Goal: Task Accomplishment & Management: Manage account settings

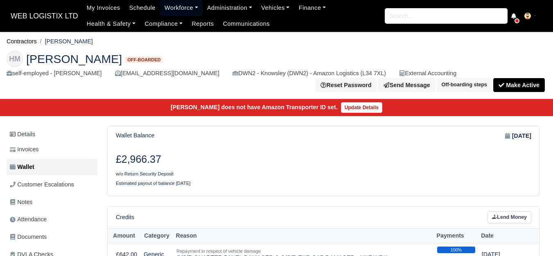
click at [185, 9] on link "Workforce" at bounding box center [181, 8] width 43 height 16
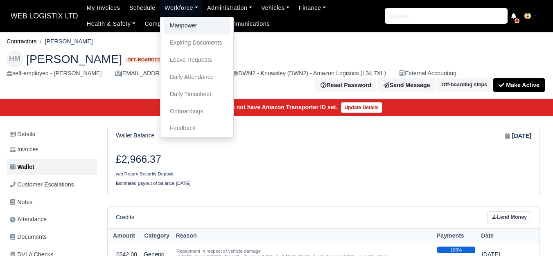
click at [189, 22] on link "Manpower" at bounding box center [197, 25] width 66 height 17
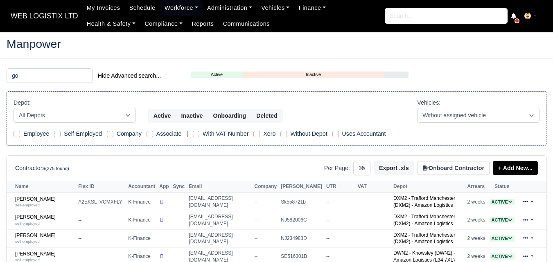
select select "25"
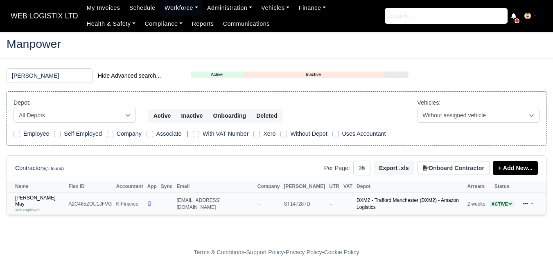
type input "[PERSON_NAME]"
click at [38, 193] on td "[PERSON_NAME] May self-employed" at bounding box center [36, 204] width 59 height 22
click at [37, 208] on small "self-employed" at bounding box center [27, 210] width 25 height 5
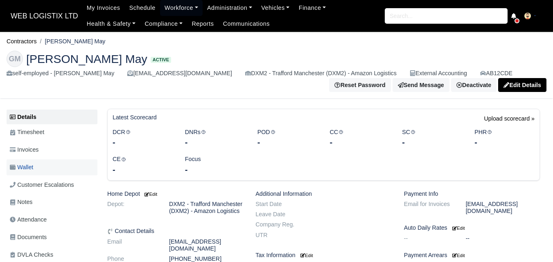
click at [49, 168] on link "Wallet" at bounding box center [52, 168] width 91 height 16
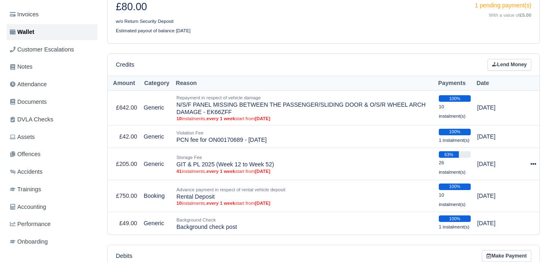
scroll to position [136, 0]
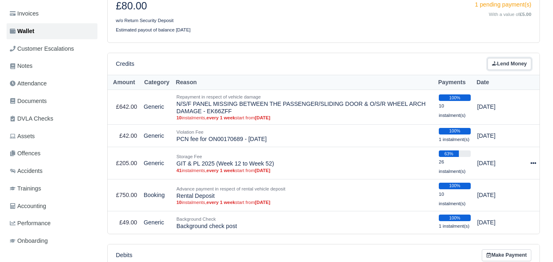
click at [510, 66] on link "Lend Money" at bounding box center [510, 64] width 44 height 12
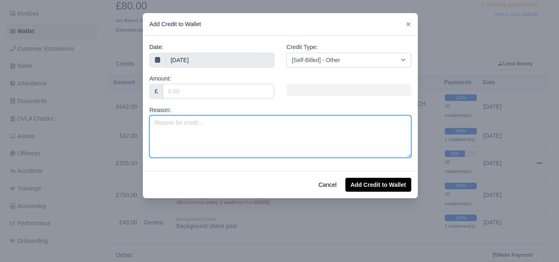
click at [195, 127] on textarea "Reason:" at bounding box center [280, 136] width 262 height 43
type textarea "Valet Charge - EK66ZFF (Offhired)"
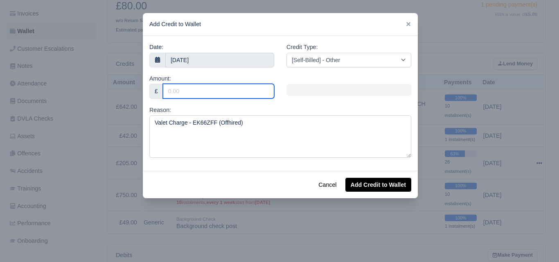
click at [195, 95] on input "Amount:" at bounding box center [218, 91] width 111 height 15
type input "25"
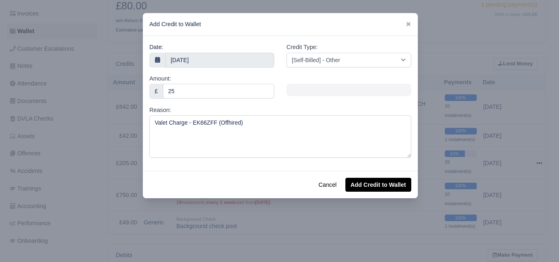
click at [190, 44] on div "Date: 10 September 2025" at bounding box center [211, 55] width 125 height 25
click at [190, 55] on input "10 September 2025" at bounding box center [219, 60] width 109 height 15
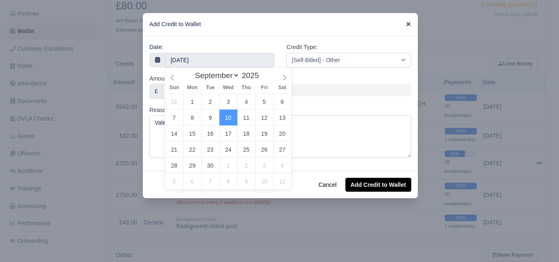
click at [406, 25] on icon at bounding box center [409, 24] width 6 height 6
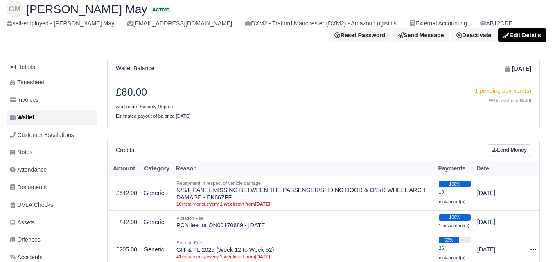
scroll to position [0, 0]
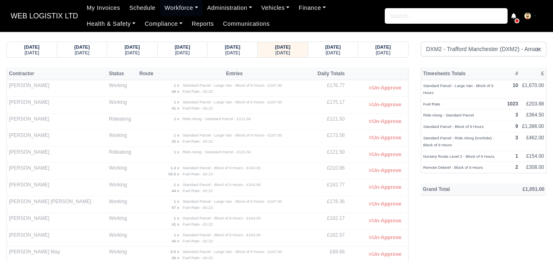
select select "1"
click at [333, 50] on small "Tuesday" at bounding box center [332, 52] width 15 height 5
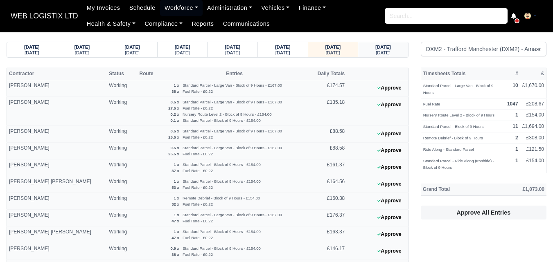
click at [383, 47] on strong "10/09/2025" at bounding box center [383, 47] width 16 height 5
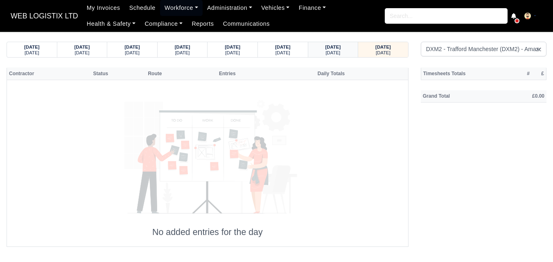
click at [337, 51] on small "Tuesday" at bounding box center [332, 52] width 15 height 5
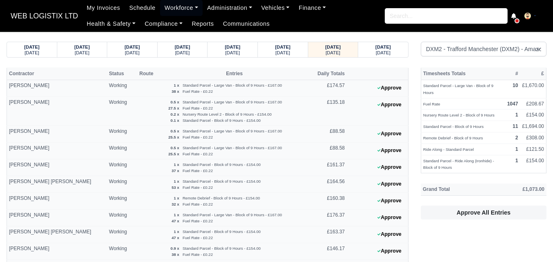
click at [376, 52] on small "Wednesday" at bounding box center [383, 52] width 15 height 5
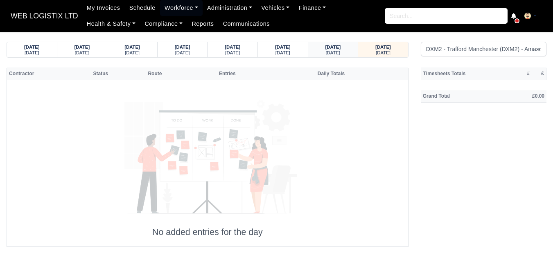
click at [352, 52] on div "09/09/2025 Tuesday" at bounding box center [333, 49] width 50 height 15
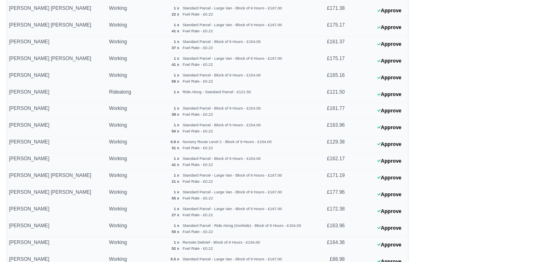
scroll to position [335, 0]
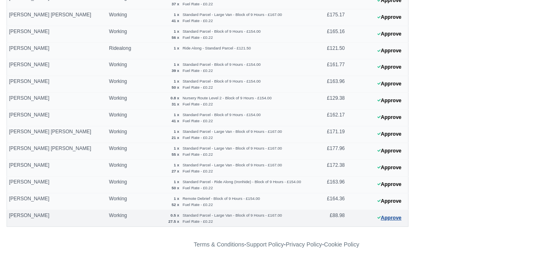
click at [391, 219] on button "Approve" at bounding box center [389, 218] width 33 height 12
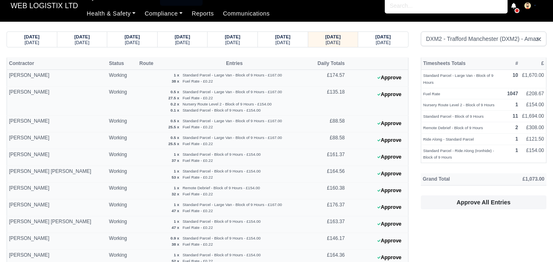
scroll to position [0, 0]
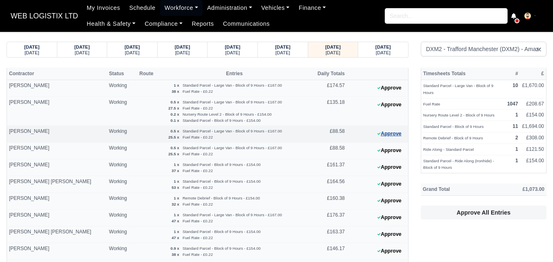
click at [395, 133] on button "Approve" at bounding box center [389, 134] width 33 height 12
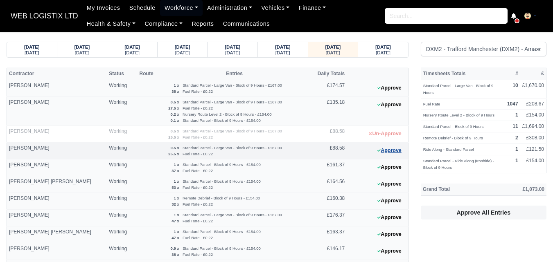
click at [395, 148] on button "Approve" at bounding box center [389, 151] width 33 height 12
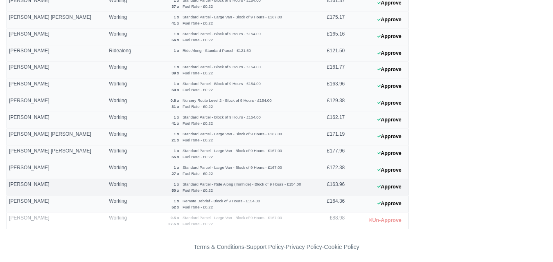
scroll to position [335, 0]
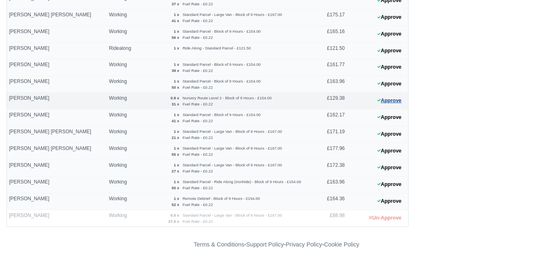
click at [378, 100] on icon at bounding box center [378, 100] width 3 height 5
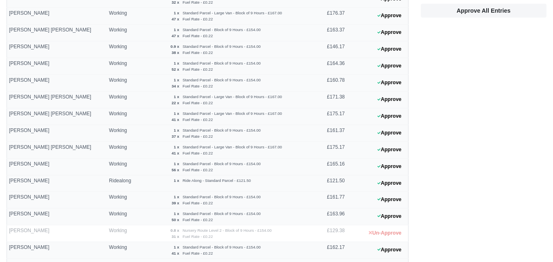
scroll to position [199, 0]
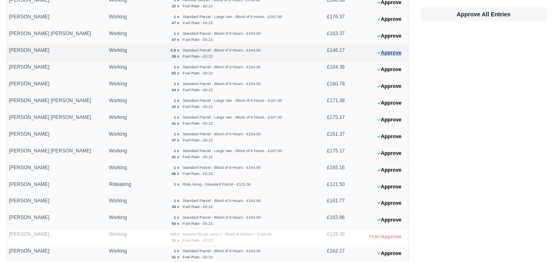
click at [397, 54] on button "Approve" at bounding box center [389, 53] width 33 height 12
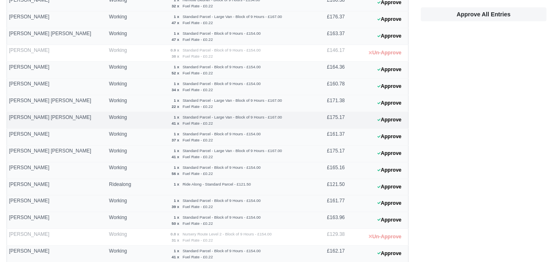
scroll to position [0, 0]
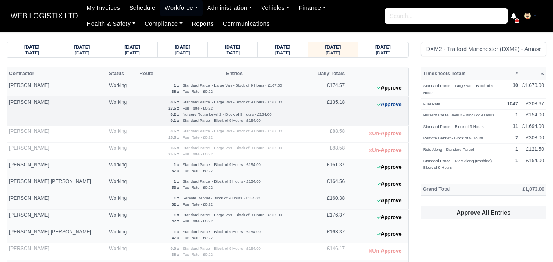
click at [398, 108] on button "Approve" at bounding box center [389, 105] width 33 height 12
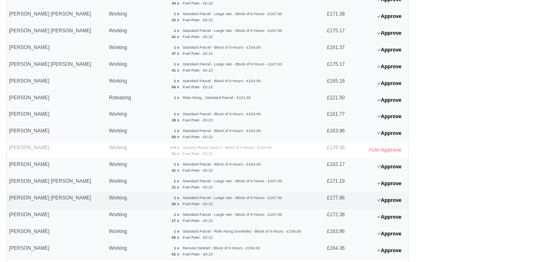
scroll to position [267, 0]
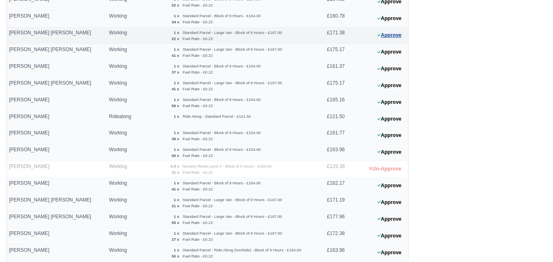
click at [385, 37] on button "Approve" at bounding box center [389, 35] width 33 height 12
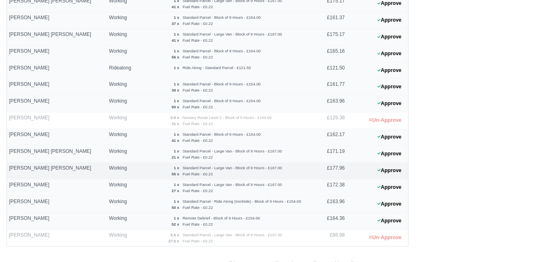
scroll to position [335, 0]
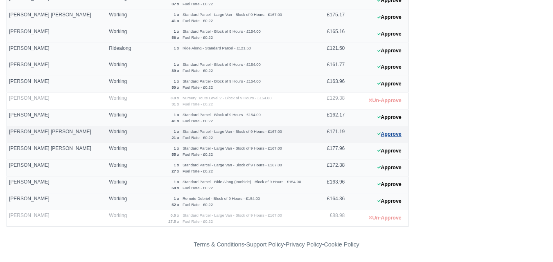
click at [376, 137] on button "Approve" at bounding box center [389, 135] width 33 height 12
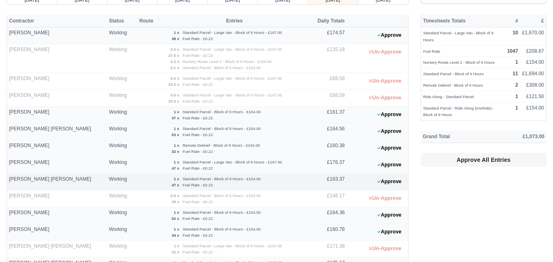
scroll to position [68, 0]
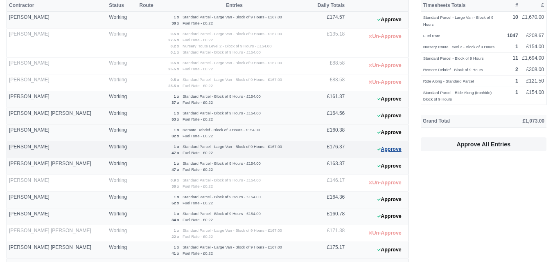
click at [382, 152] on button "Approve" at bounding box center [389, 150] width 33 height 12
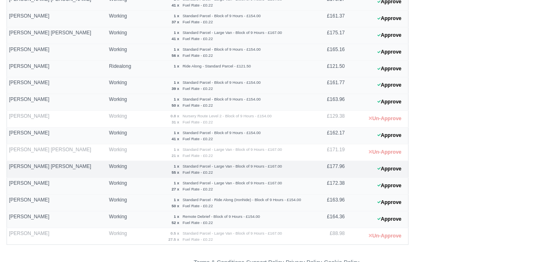
scroll to position [335, 0]
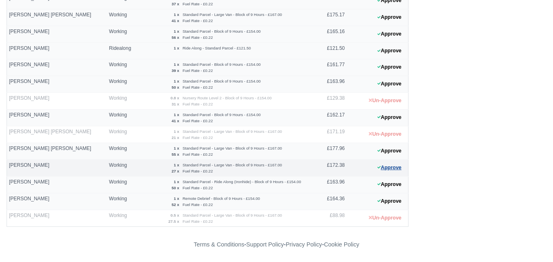
click at [395, 172] on button "Approve" at bounding box center [389, 168] width 33 height 12
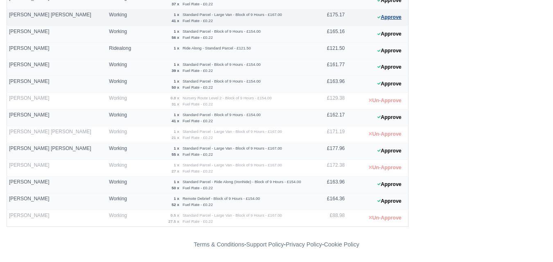
click at [391, 22] on button "Approve" at bounding box center [389, 17] width 33 height 12
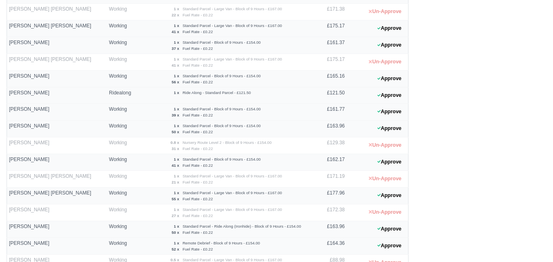
scroll to position [267, 0]
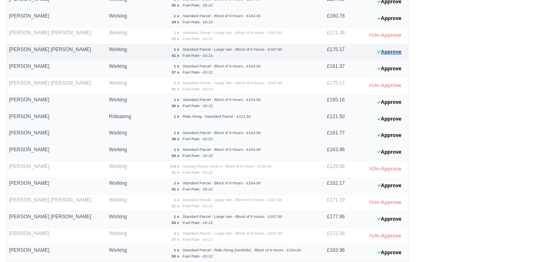
click at [384, 54] on button "Approve" at bounding box center [389, 52] width 33 height 12
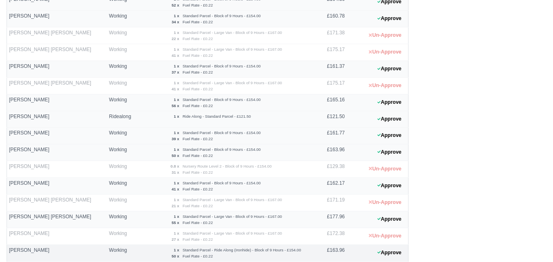
scroll to position [335, 0]
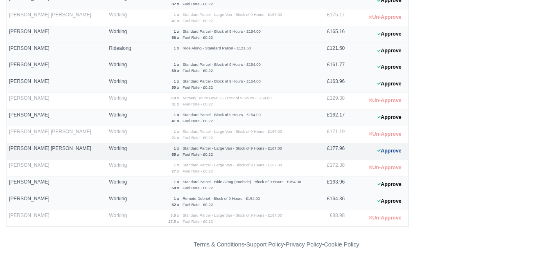
click at [391, 149] on button "Approve" at bounding box center [389, 151] width 33 height 12
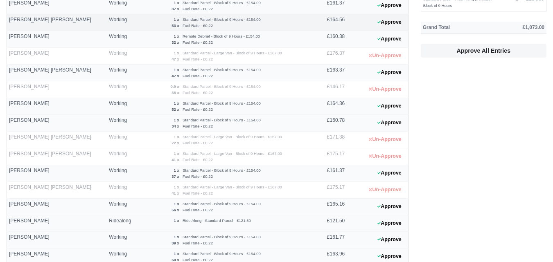
scroll to position [0, 0]
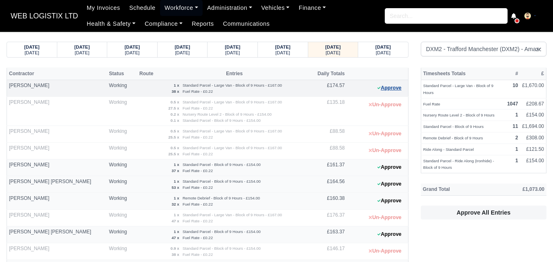
click at [375, 86] on button "Approve" at bounding box center [389, 88] width 33 height 12
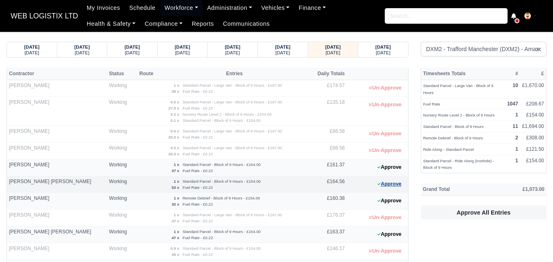
click at [394, 187] on button "Approve" at bounding box center [389, 184] width 33 height 12
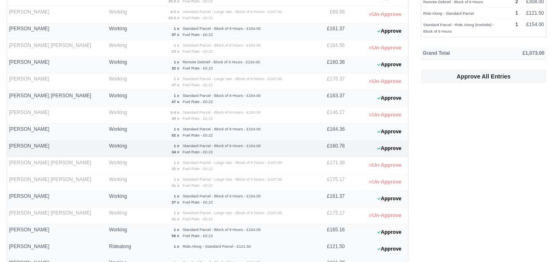
scroll to position [273, 0]
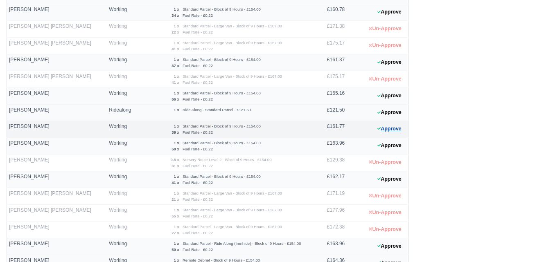
click at [389, 126] on button "Approve" at bounding box center [389, 129] width 33 height 12
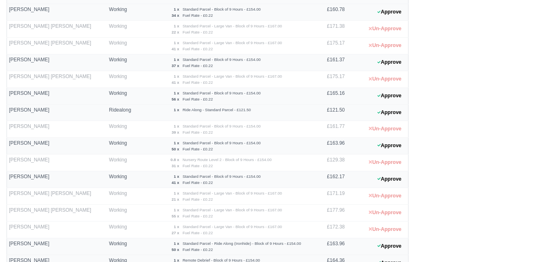
drag, startPoint x: 245, startPoint y: 126, endPoint x: 448, endPoint y: 178, distance: 209.6
click at [448, 178] on div "Timesheets Totals # £ Standard Parcel - Large Van - Block of 9 Hours 10 £1,670.…" at bounding box center [484, 41] width 138 height 495
click at [395, 93] on button "Approve" at bounding box center [389, 96] width 33 height 12
drag, startPoint x: 335, startPoint y: 124, endPoint x: 527, endPoint y: 111, distance: 192.4
click at [527, 111] on div "Timesheets Totals # £ Standard Parcel - Large Van - Block of 9 Hours 10 £1,670.…" at bounding box center [484, 41] width 138 height 495
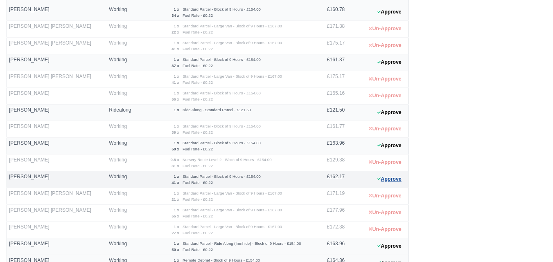
click at [385, 176] on button "Approve" at bounding box center [389, 180] width 33 height 12
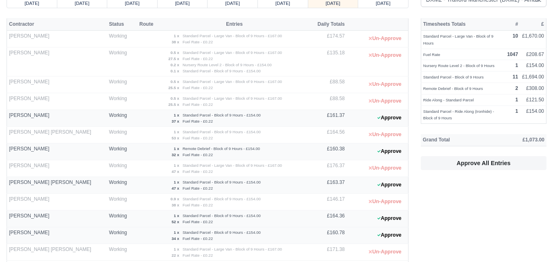
scroll to position [68, 0]
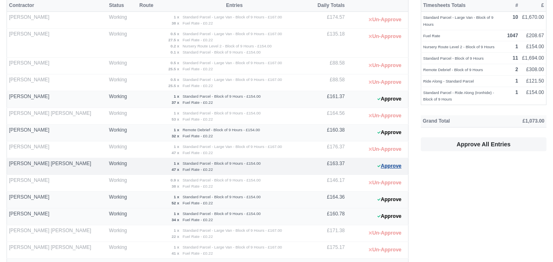
click at [388, 165] on button "Approve" at bounding box center [389, 166] width 33 height 12
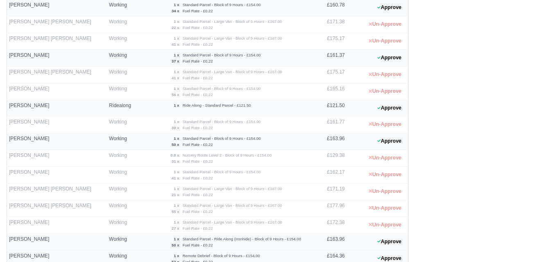
scroll to position [335, 0]
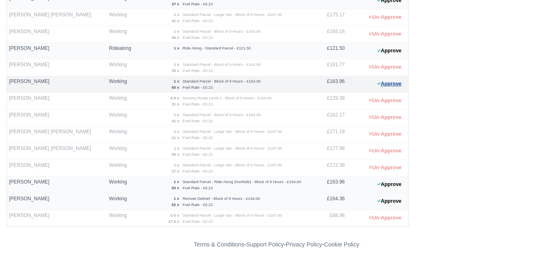
click at [390, 80] on button "Approve" at bounding box center [389, 84] width 33 height 12
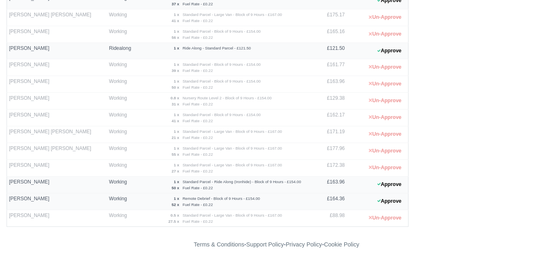
scroll to position [0, 0]
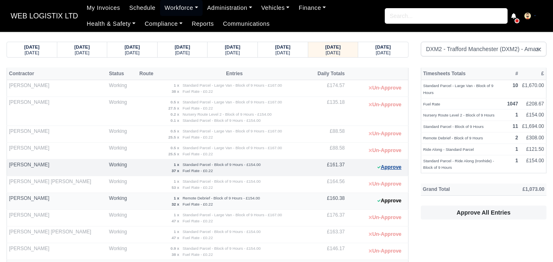
click at [379, 166] on icon at bounding box center [378, 167] width 3 height 5
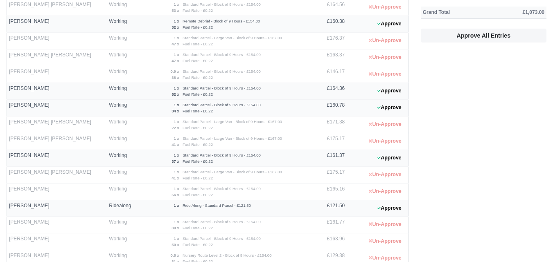
scroll to position [205, 0]
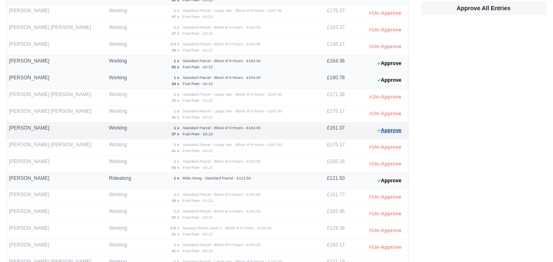
click at [399, 131] on button "Approve" at bounding box center [389, 131] width 33 height 12
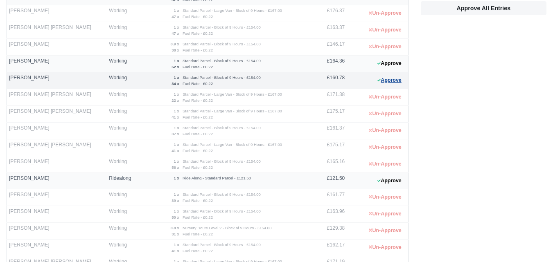
click at [391, 79] on button "Approve" at bounding box center [389, 81] width 33 height 12
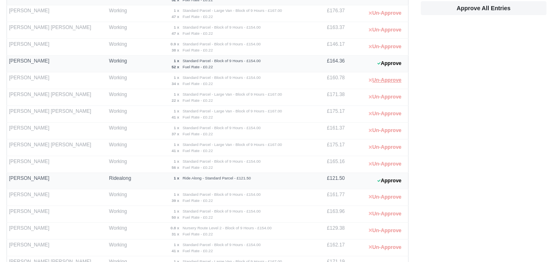
click at [384, 71] on tbody "Adrian Birladeanu Working 1 x Standard Parcel - Large Van - Block of 9 Hours - …" at bounding box center [208, 117] width 402 height 482
click at [389, 62] on button "Approve" at bounding box center [389, 64] width 33 height 12
click at [435, 75] on div "Timesheets Totals # £ Standard Parcel - Large Van - Block of 9 Hours 10 £1,670.…" at bounding box center [484, 110] width 138 height 495
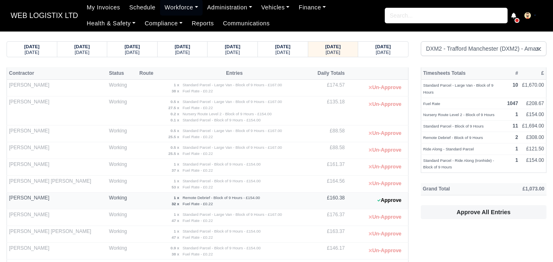
scroll to position [0, 0]
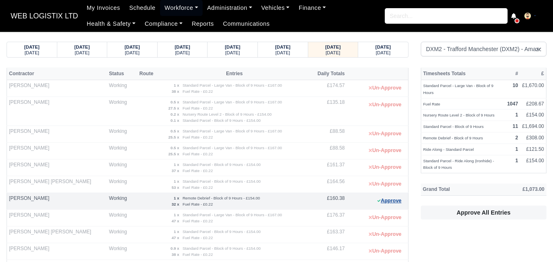
click at [390, 205] on button "Approve" at bounding box center [389, 201] width 33 height 12
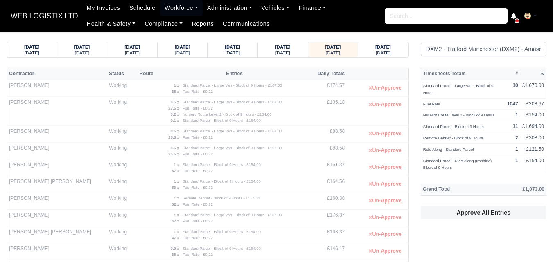
scroll to position [335, 0]
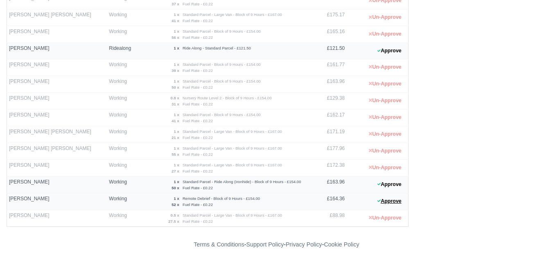
click at [390, 204] on button "Approve" at bounding box center [389, 202] width 33 height 12
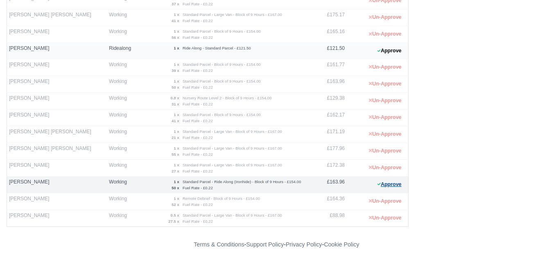
click at [393, 182] on button "Approve" at bounding box center [389, 185] width 33 height 12
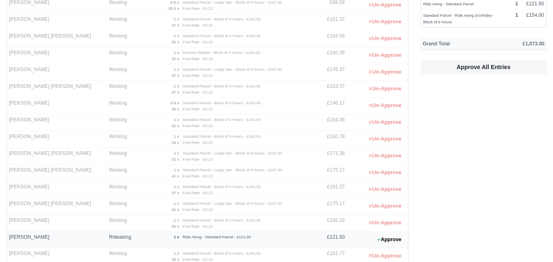
scroll to position [267, 0]
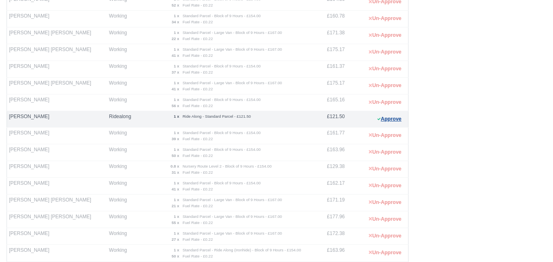
click at [387, 121] on button "Approve" at bounding box center [389, 119] width 33 height 12
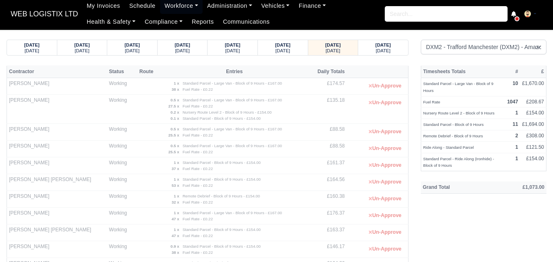
scroll to position [0, 0]
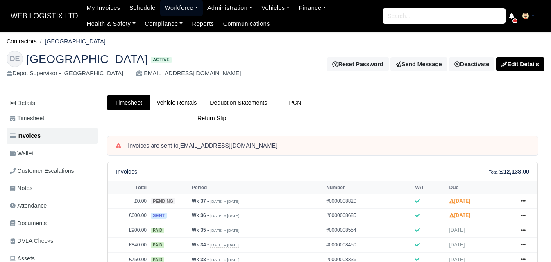
click at [185, 5] on link "Workforce" at bounding box center [181, 8] width 43 height 16
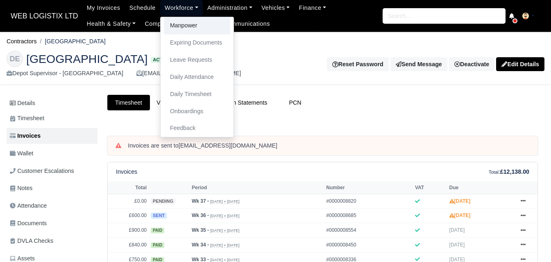
click at [185, 24] on link "Manpower" at bounding box center [197, 25] width 66 height 17
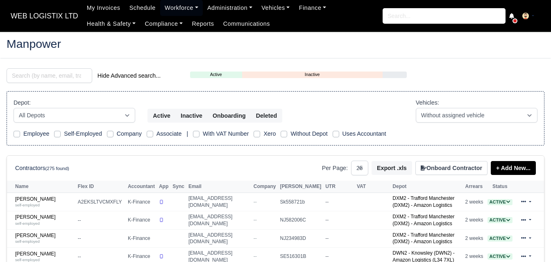
select select "25"
click at [69, 73] on input "search" at bounding box center [50, 75] width 86 height 15
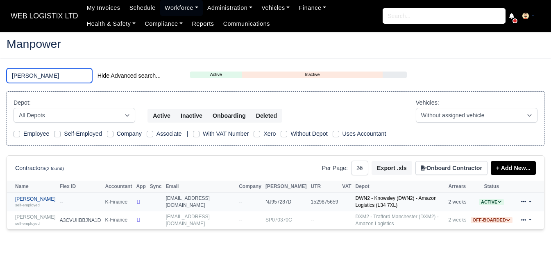
type input "hamza"
click at [29, 208] on small "self-employed" at bounding box center [27, 205] width 25 height 5
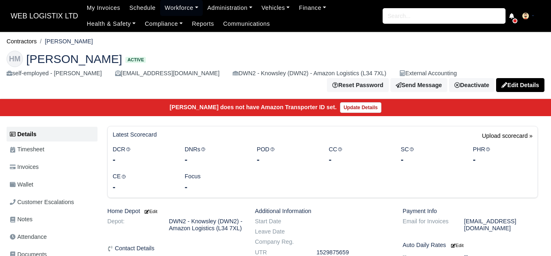
click at [29, 188] on span "Wallet" at bounding box center [21, 184] width 23 height 9
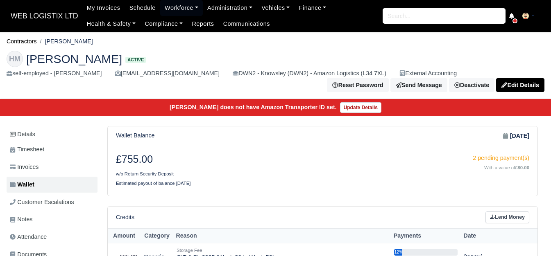
click at [96, 43] on ol "Contractors [PERSON_NAME]" at bounding box center [276, 41] width 538 height 13
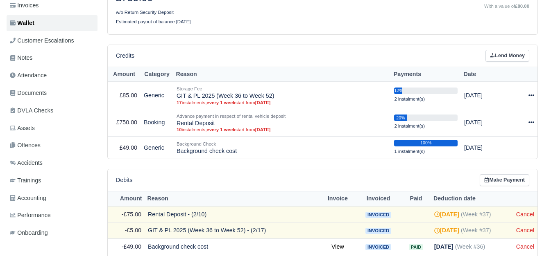
scroll to position [94, 0]
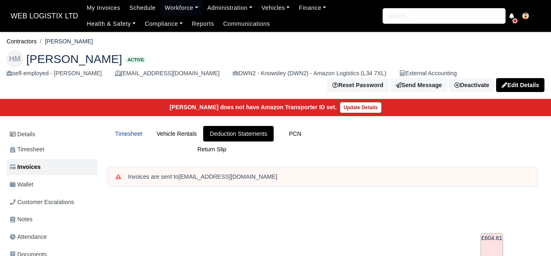
click at [124, 139] on link "Timesheet" at bounding box center [128, 134] width 43 height 16
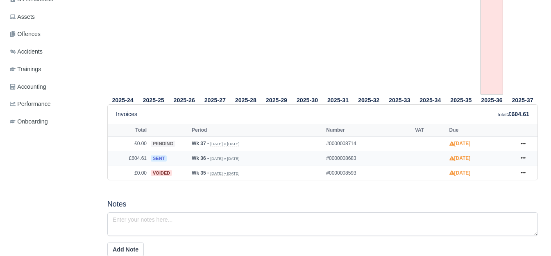
scroll to position [273, 0]
drag, startPoint x: 132, startPoint y: 158, endPoint x: 149, endPoint y: 160, distance: 16.9
click at [149, 160] on tr "£604.61 sent Wk 36 - [DATE] » [DATE] #0000008683 [DATE] Show Invoice Hold" at bounding box center [322, 158] width 429 height 15
copy tr "604.61"
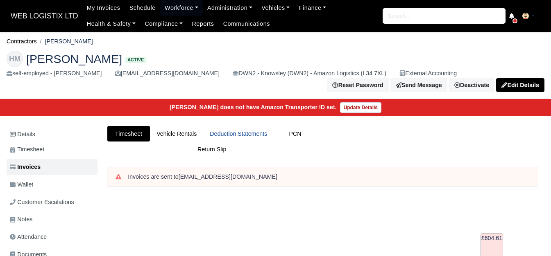
click at [239, 132] on link "Deduction Statements" at bounding box center [238, 134] width 70 height 16
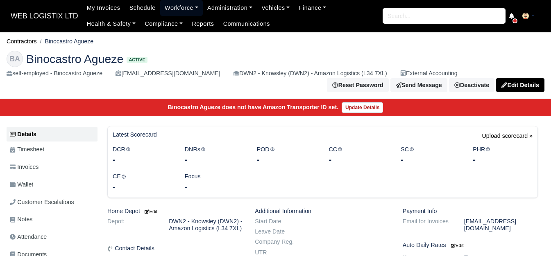
click at [169, 9] on link "Workforce" at bounding box center [181, 8] width 43 height 16
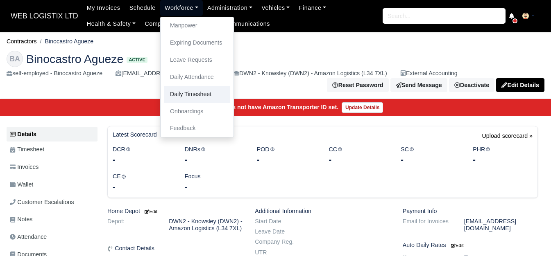
click at [188, 96] on link "Daily Timesheet" at bounding box center [197, 94] width 66 height 17
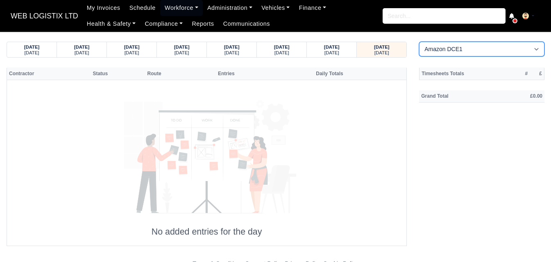
drag, startPoint x: 451, startPoint y: 53, endPoint x: 447, endPoint y: 56, distance: 5.2
click at [451, 53] on select "Amazon DCE1 DWN2 - [GEOGRAPHIC_DATA] (DWN2) - Amazon Logistics (L34 7XL) DXM2 -…" at bounding box center [481, 49] width 125 height 15
select select "1"
click at [419, 42] on select "Amazon DCE1 DWN2 - Knowsley (DWN2) - Amazon Logistics (L34 7XL) DXM2 - Trafford…" at bounding box center [481, 49] width 125 height 15
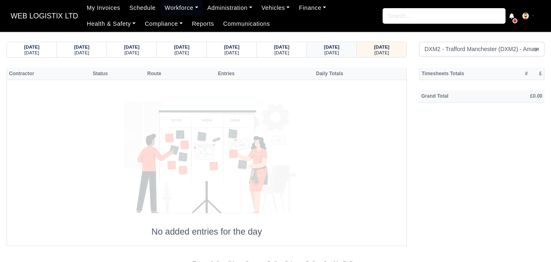
click at [346, 48] on div "09/09/2025" at bounding box center [331, 47] width 34 height 6
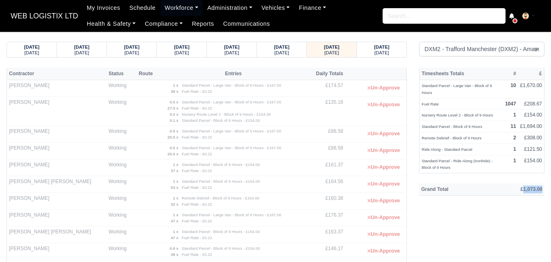
drag, startPoint x: 524, startPoint y: 181, endPoint x: 543, endPoint y: 182, distance: 19.7
click at [543, 184] on th "£1,073.00" at bounding box center [515, 190] width 57 height 12
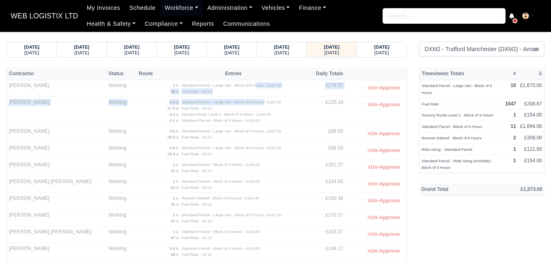
drag, startPoint x: 170, startPoint y: 84, endPoint x: 201, endPoint y: 103, distance: 36.5
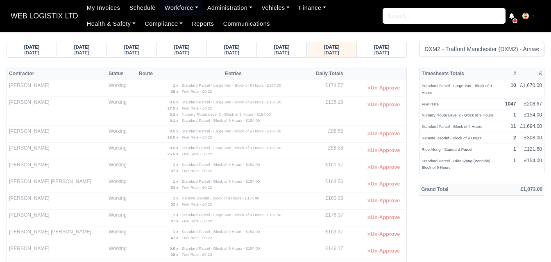
click at [203, 68] on th "Entries" at bounding box center [233, 74] width 151 height 12
click at [184, 7] on link "Workforce" at bounding box center [181, 8] width 43 height 16
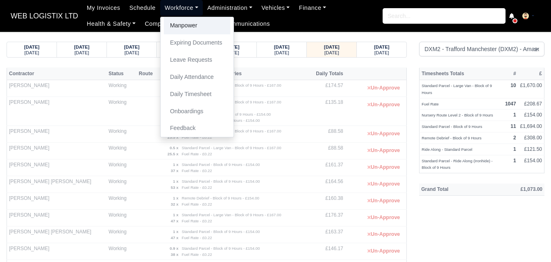
click at [178, 26] on link "Manpower" at bounding box center [197, 25] width 66 height 17
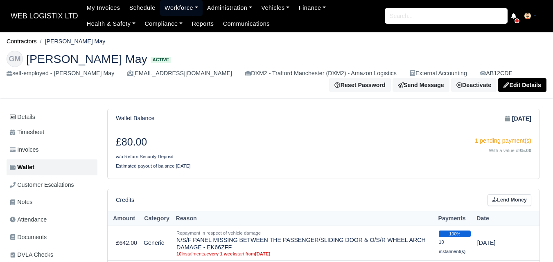
click at [170, 5] on link "Workforce" at bounding box center [181, 8] width 43 height 16
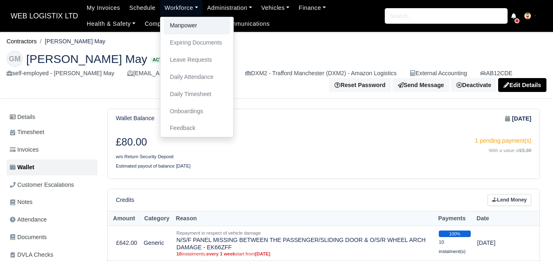
click at [172, 20] on link "Manpower" at bounding box center [197, 25] width 66 height 17
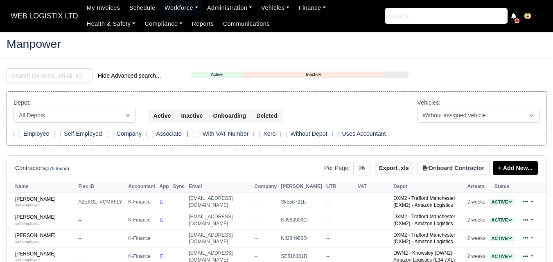
select select "25"
click at [27, 74] on input "search" at bounding box center [50, 75] width 86 height 15
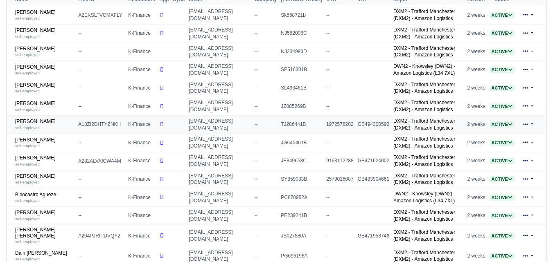
scroll to position [205, 0]
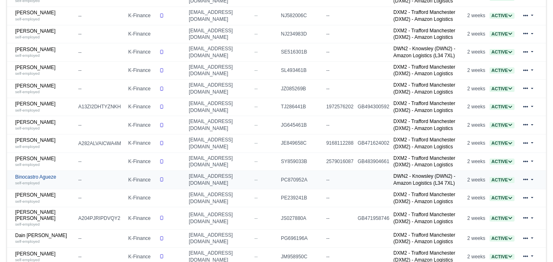
click at [37, 184] on div "self-employed" at bounding box center [44, 183] width 59 height 6
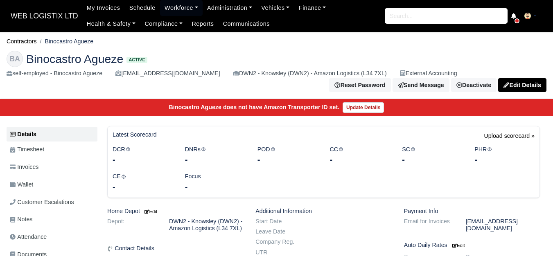
drag, startPoint x: 0, startPoint y: 0, endPoint x: 102, endPoint y: 43, distance: 110.1
click at [102, 43] on ol "Contractors Binocastro Agueze" at bounding box center [277, 41] width 540 height 13
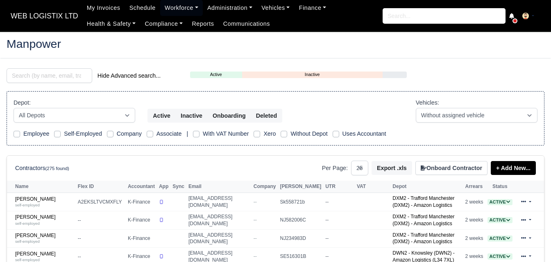
select select "25"
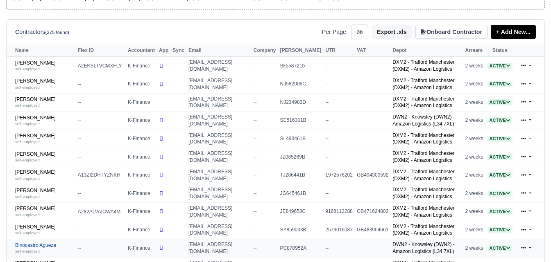
scroll to position [136, 0]
click at [30, 246] on td "Binocastro Agueze self-employed" at bounding box center [41, 249] width 69 height 18
click at [30, 248] on link "Binocastro Agueze self-employed" at bounding box center [44, 249] width 59 height 12
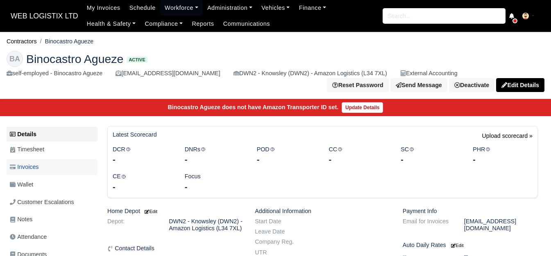
click at [41, 163] on link "Invoices" at bounding box center [52, 167] width 91 height 16
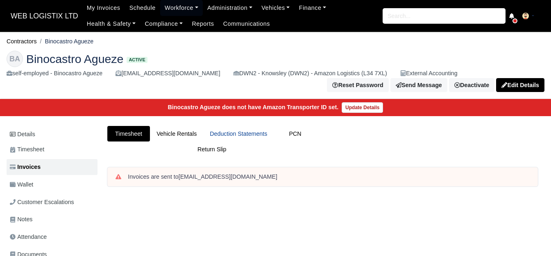
click at [258, 127] on link "Deduction Statements" at bounding box center [238, 134] width 70 height 16
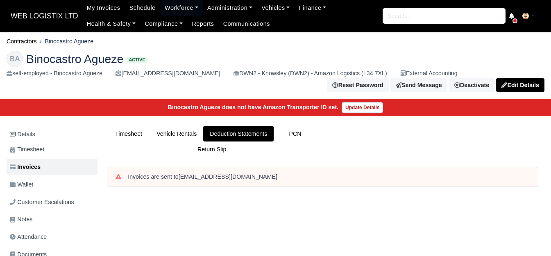
scroll to position [273, 0]
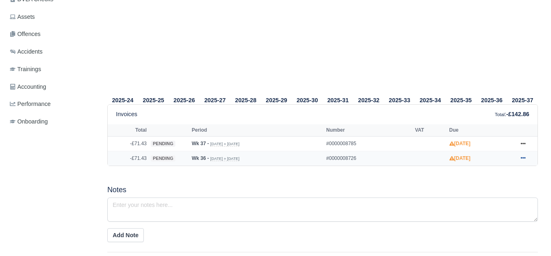
click at [522, 159] on icon at bounding box center [522, 159] width 5 height 2
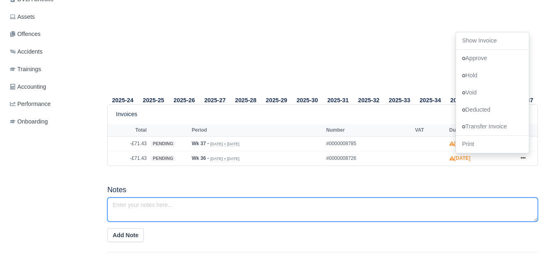
click at [223, 200] on textarea at bounding box center [322, 210] width 430 height 24
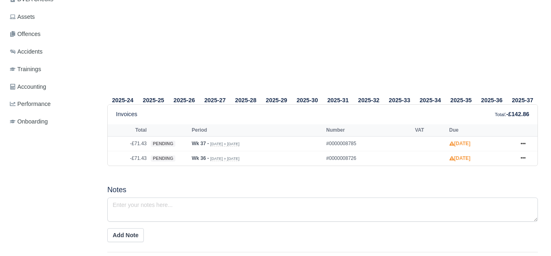
click at [222, 178] on div "2025-24 2025-25 2025-26 2025-27 2025-28 2025-29 2025-30 2025-31 2025-32" at bounding box center [322, 97] width 443 height 354
click at [521, 144] on icon at bounding box center [522, 143] width 5 height 5
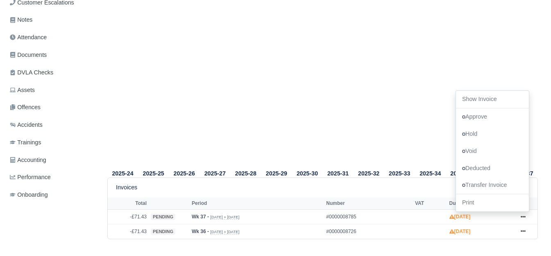
scroll to position [0, 0]
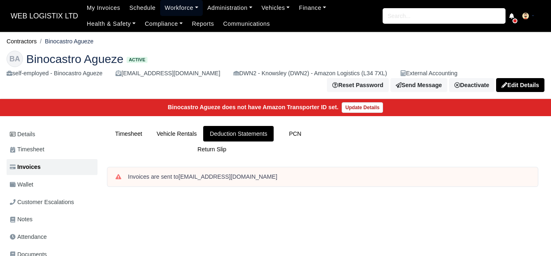
click at [164, 12] on link "Workforce" at bounding box center [181, 8] width 43 height 16
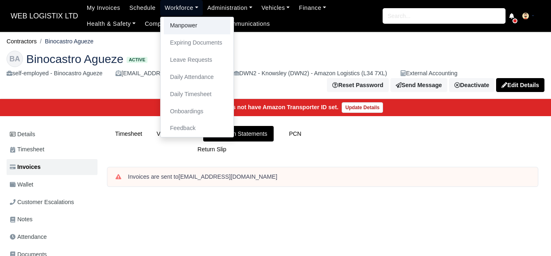
click at [170, 26] on link "Manpower" at bounding box center [197, 25] width 66 height 17
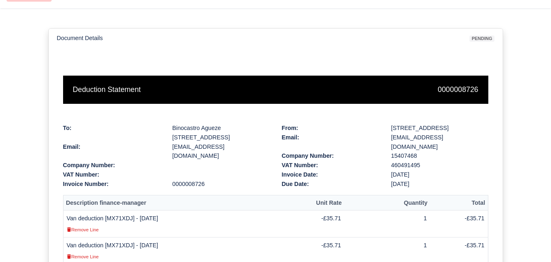
scroll to position [136, 0]
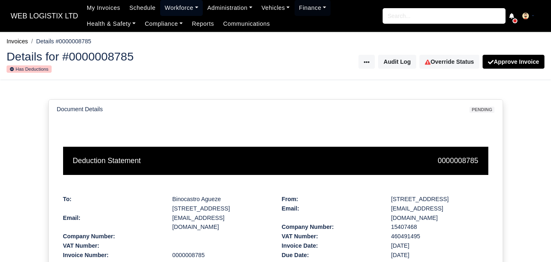
click at [167, 5] on link "Workforce" at bounding box center [181, 8] width 43 height 16
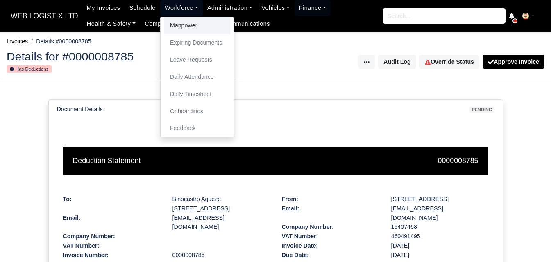
click at [173, 27] on link "Manpower" at bounding box center [197, 25] width 66 height 17
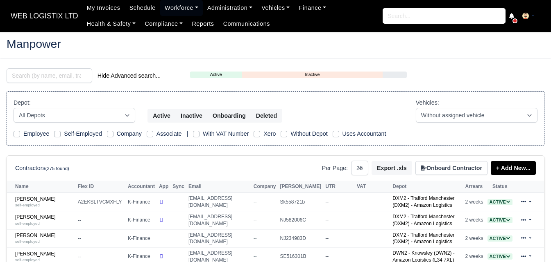
select select "25"
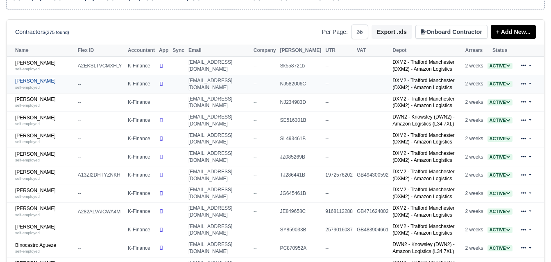
click at [38, 84] on link "Ahmad Saleem self-employed" at bounding box center [44, 84] width 59 height 12
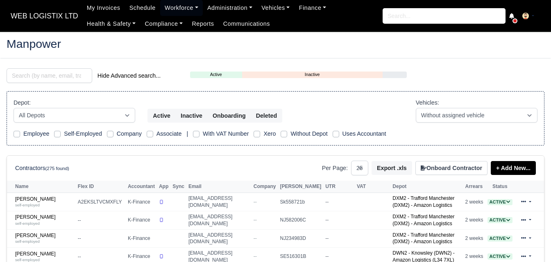
select select "25"
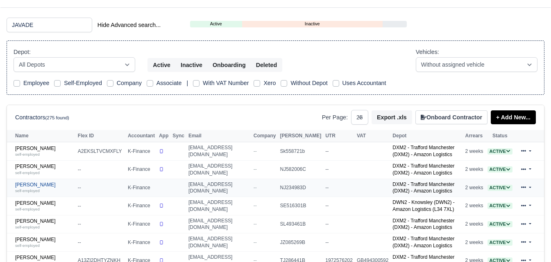
scroll to position [68, 0]
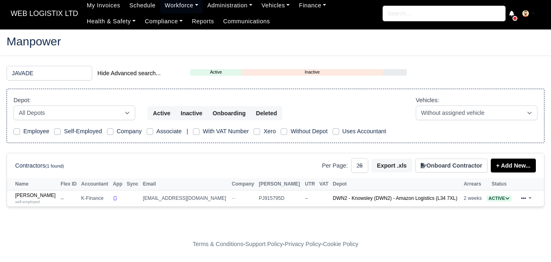
scroll to position [3, 0]
type input "JAVADE"
click at [31, 193] on link "Javade Alam self-employed" at bounding box center [35, 199] width 41 height 12
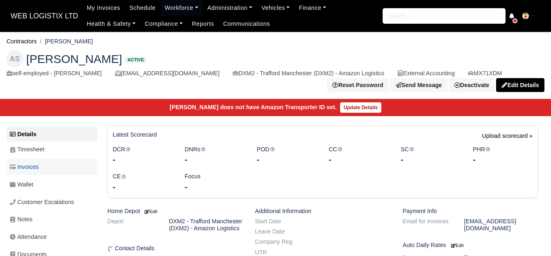
click at [54, 170] on link "Invoices" at bounding box center [52, 167] width 91 height 16
click at [47, 167] on link "Invoices" at bounding box center [52, 167] width 91 height 16
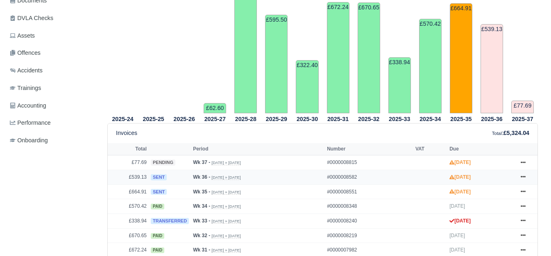
scroll to position [273, 0]
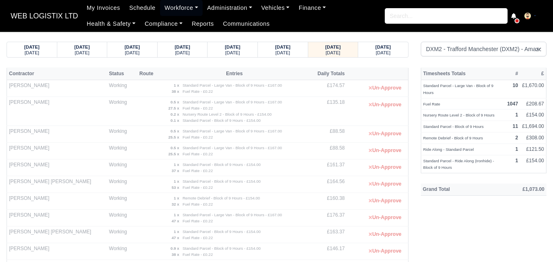
select select "1"
